Goal: Find contact information: Find contact information

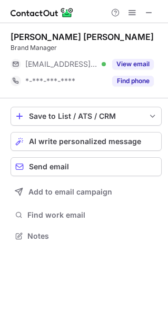
scroll to position [228, 168]
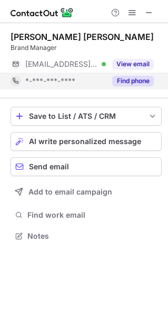
click at [131, 87] on div "Find phone" at bounding box center [130, 80] width 48 height 17
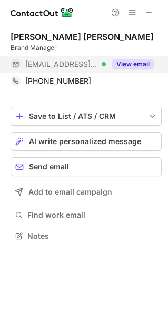
click at [126, 66] on button "View email" at bounding box center [132, 64] width 41 height 11
